Goal: Entertainment & Leisure: Consume media (video, audio)

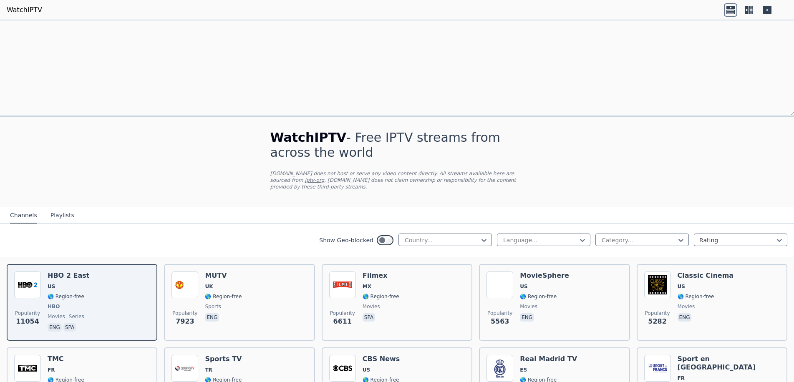
click at [57, 208] on button "Playlists" at bounding box center [62, 216] width 24 height 16
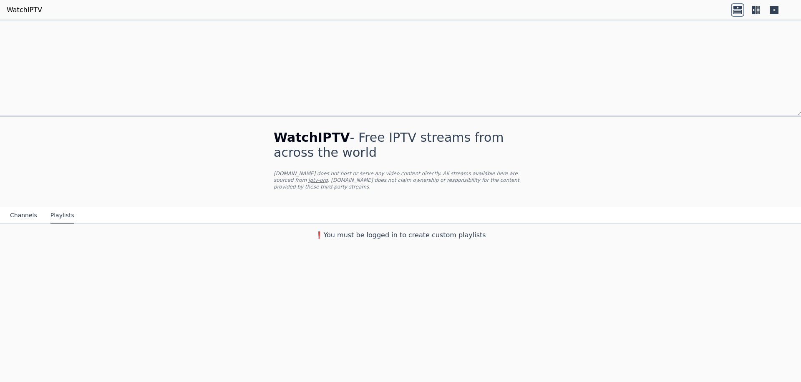
click at [26, 208] on button "Channels" at bounding box center [23, 216] width 27 height 16
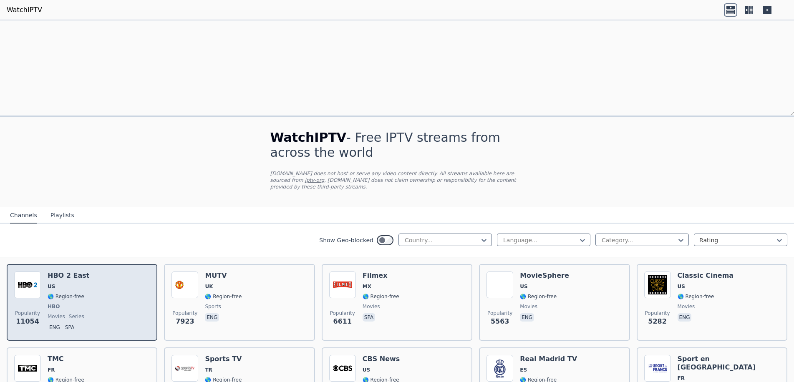
scroll to position [83, 0]
click at [56, 272] on div "HBO 2 East US 🌎 Region-free HBO movies series eng spa" at bounding box center [69, 303] width 42 height 62
click at [63, 272] on h6 "HBO 2 East" at bounding box center [69, 276] width 42 height 8
click at [28, 272] on img at bounding box center [27, 285] width 27 height 27
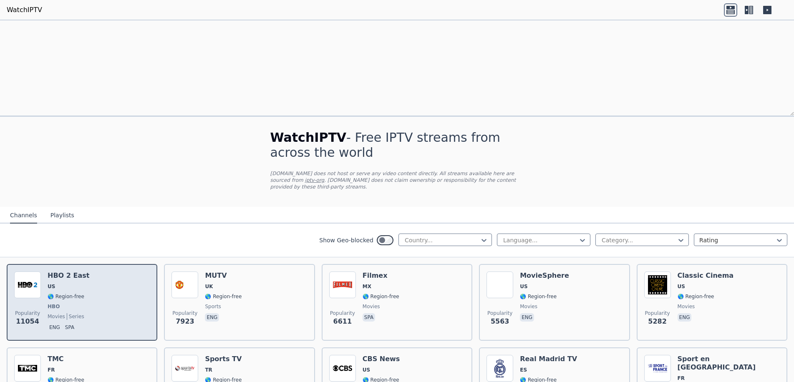
scroll to position [0, 0]
click at [65, 272] on h6 "HBO 2 East" at bounding box center [69, 276] width 42 height 8
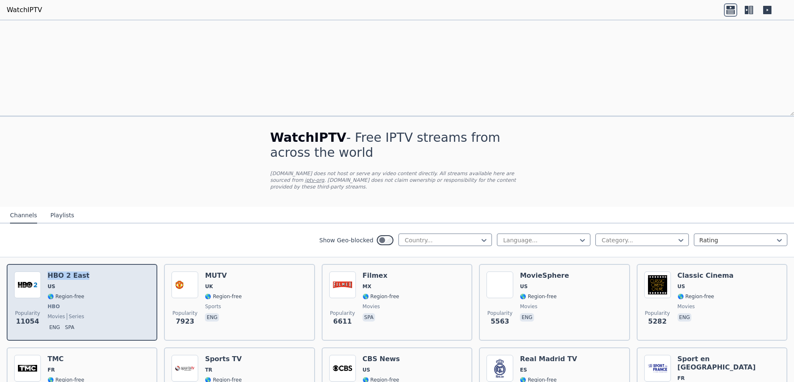
click at [65, 272] on h6 "HBO 2 East" at bounding box center [69, 276] width 42 height 8
